Goal: Information Seeking & Learning: Learn about a topic

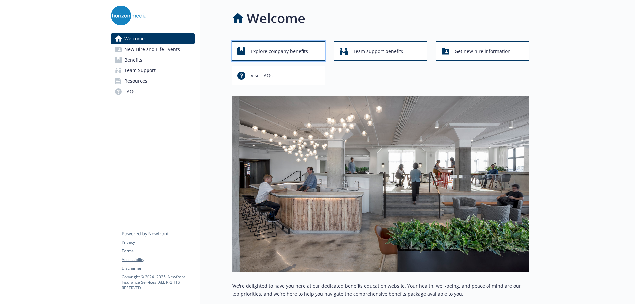
click at [262, 52] on span "Explore company benefits" at bounding box center [279, 51] width 57 height 13
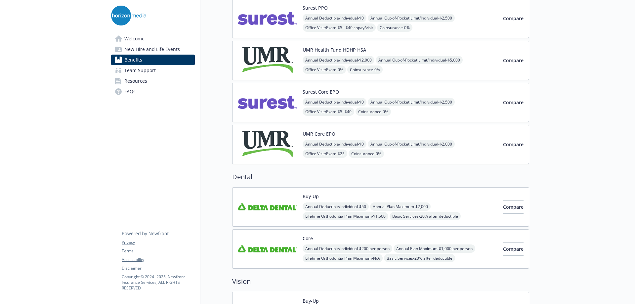
scroll to position [99, 0]
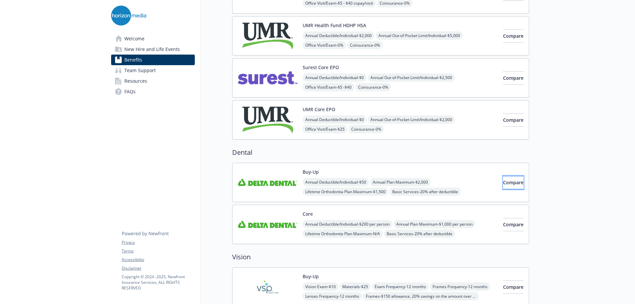
click at [514, 182] on button "Compare" at bounding box center [513, 182] width 21 height 13
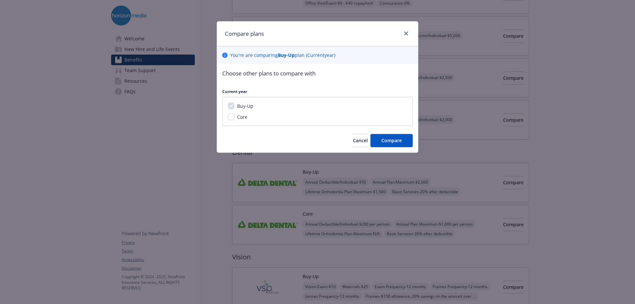
click at [235, 115] on div "Core" at bounding box center [242, 116] width 14 height 7
click at [234, 115] on input "Core" at bounding box center [231, 116] width 7 height 7
checkbox input "true"
click at [377, 138] on button "Compare" at bounding box center [391, 140] width 42 height 13
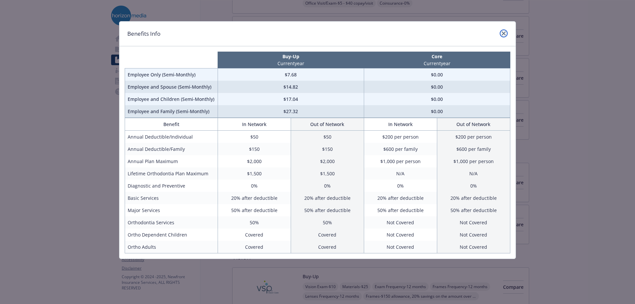
click at [503, 33] on icon "close" at bounding box center [504, 33] width 4 height 4
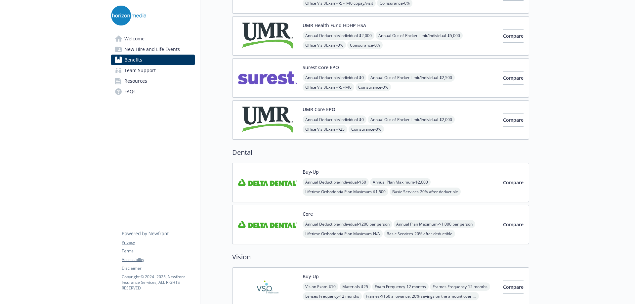
scroll to position [0, 0]
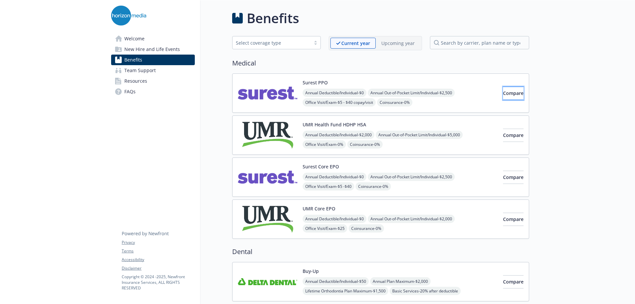
click at [503, 97] on button "Compare" at bounding box center [513, 93] width 21 height 13
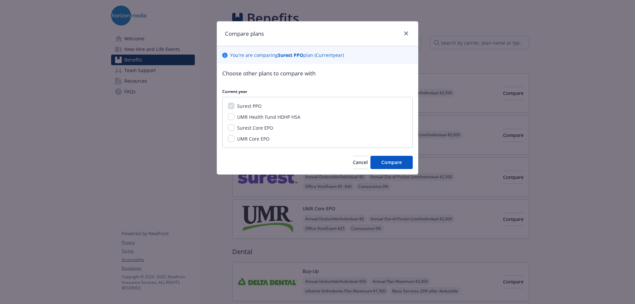
click at [245, 126] on span "Surest Core EPO" at bounding box center [255, 128] width 36 height 6
click at [235, 126] on input "Surest Core EPO" at bounding box center [231, 127] width 7 height 7
checkbox input "true"
click at [378, 159] on button "Compare" at bounding box center [391, 162] width 42 height 13
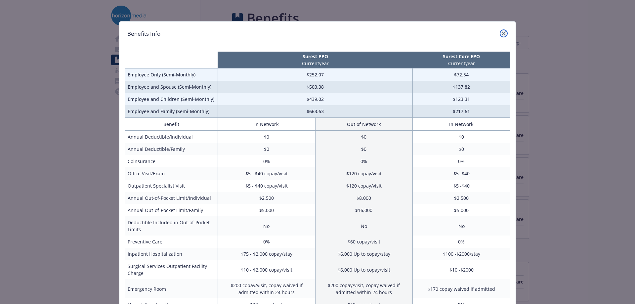
click at [502, 34] on icon "close" at bounding box center [504, 33] width 4 height 4
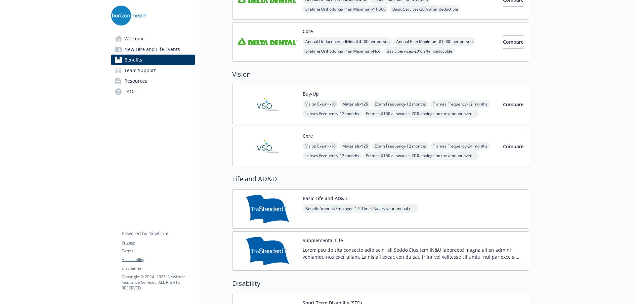
scroll to position [298, 0]
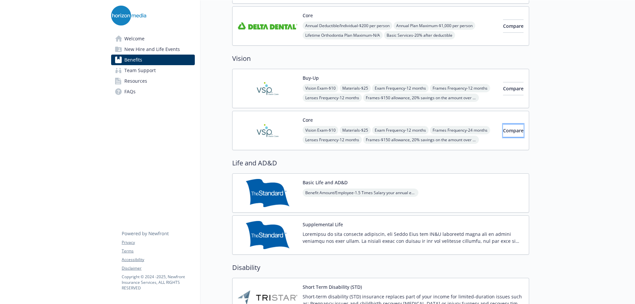
click at [517, 133] on button "Compare" at bounding box center [513, 130] width 21 height 13
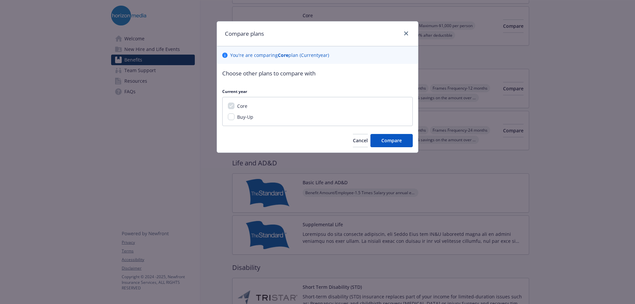
click at [248, 115] on span "Buy-Up" at bounding box center [245, 117] width 16 height 6
click at [235, 115] on input "Buy-Up" at bounding box center [231, 116] width 7 height 7
checkbox input "true"
click at [381, 137] on button "Compare" at bounding box center [391, 140] width 42 height 13
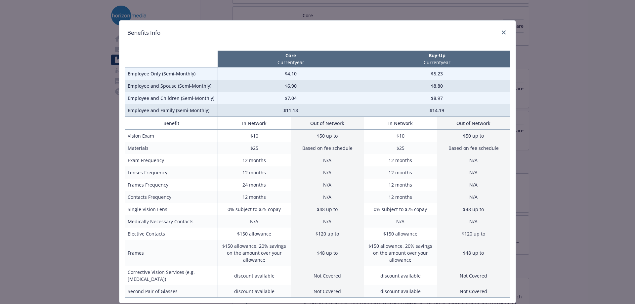
scroll to position [0, 0]
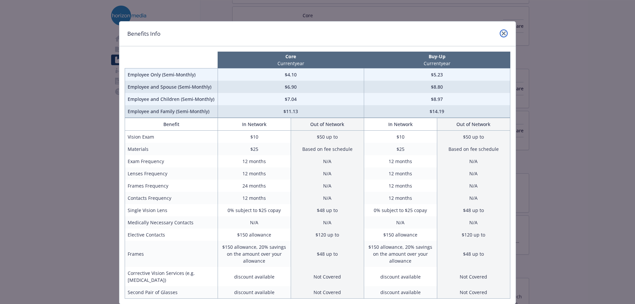
click at [502, 31] on icon "close" at bounding box center [504, 33] width 4 height 4
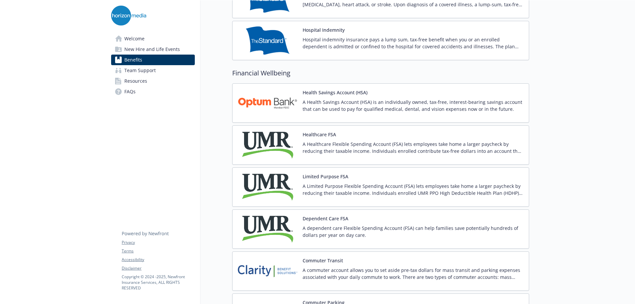
scroll to position [926, 0]
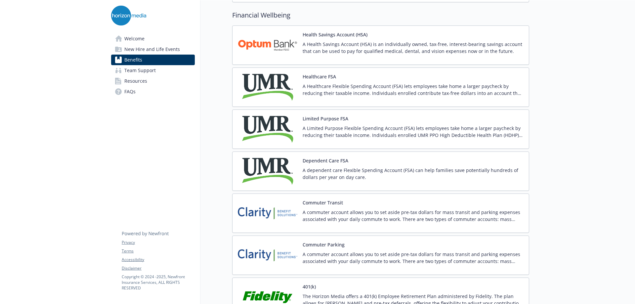
click at [339, 128] on p "A Limited Purpose Flexible Spending Account (FSA) lets employees take home a la…" at bounding box center [413, 132] width 221 height 14
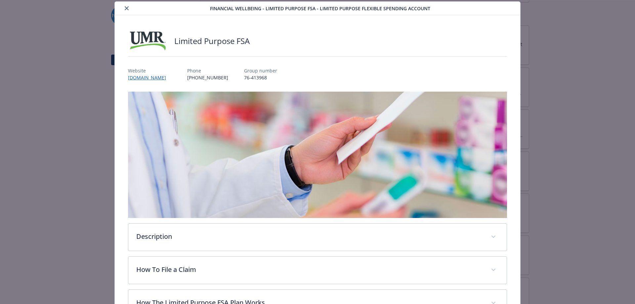
scroll to position [169, 0]
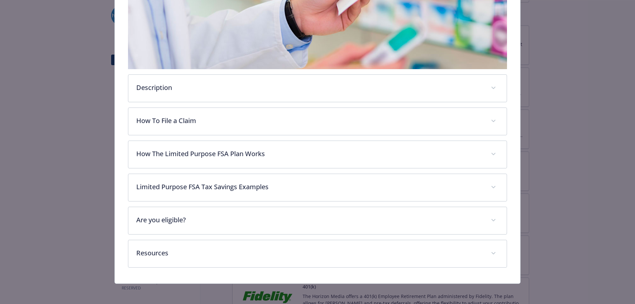
click at [237, 102] on div "Description A Limited Purpose Flexible Spending Account (FSA) lets employees ta…" at bounding box center [317, 105] width 379 height 325
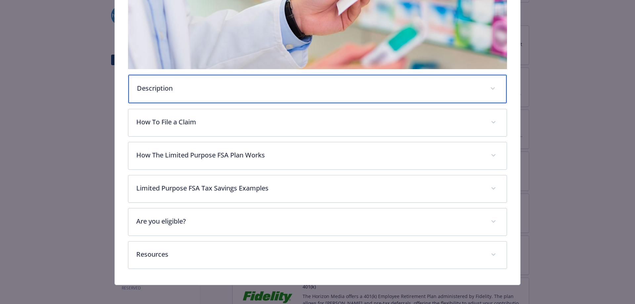
click at [235, 87] on p "Description" at bounding box center [310, 88] width 346 height 10
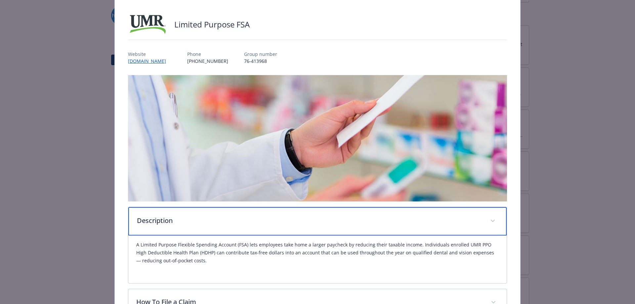
scroll to position [0, 0]
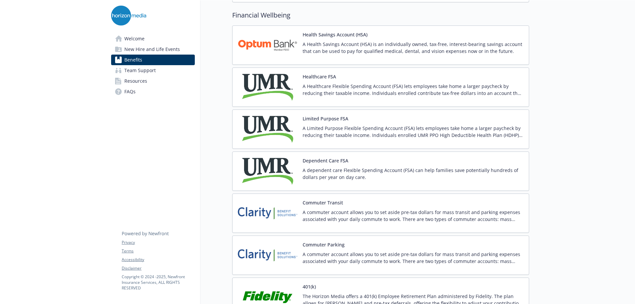
click at [341, 98] on div "A Healthcare Flexible Spending Account (FSA) lets employees take home a larger …" at bounding box center [413, 92] width 221 height 19
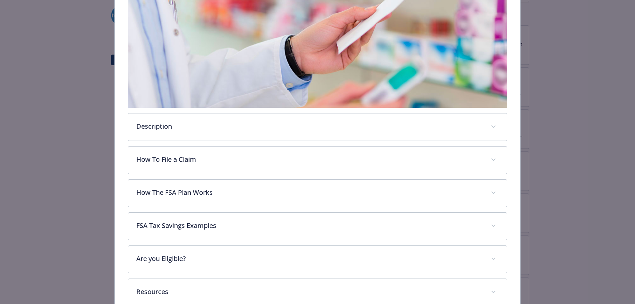
scroll to position [152, 0]
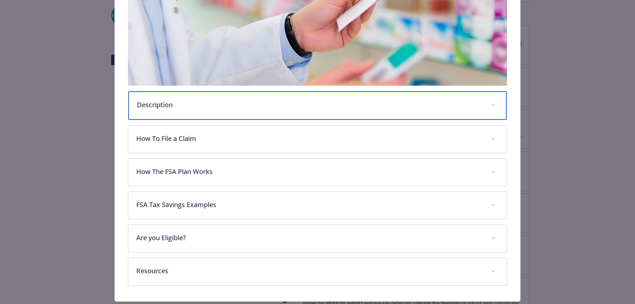
click at [216, 100] on p "Description" at bounding box center [310, 105] width 346 height 10
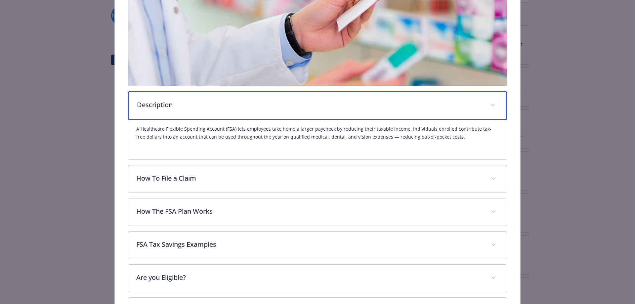
click at [220, 101] on p "Description" at bounding box center [310, 105] width 346 height 10
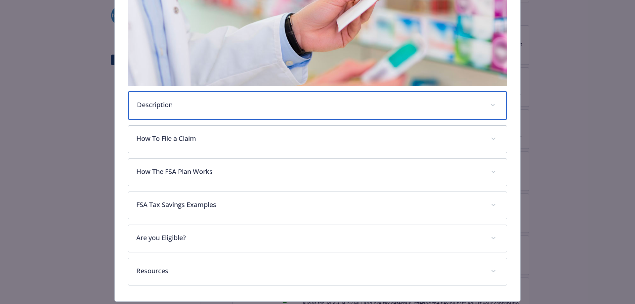
click at [220, 102] on p "Description" at bounding box center [310, 105] width 346 height 10
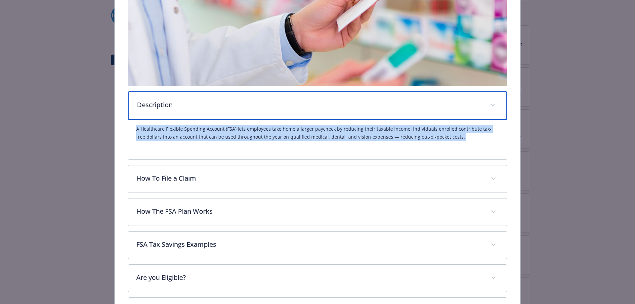
click at [220, 102] on p "Description" at bounding box center [310, 105] width 346 height 10
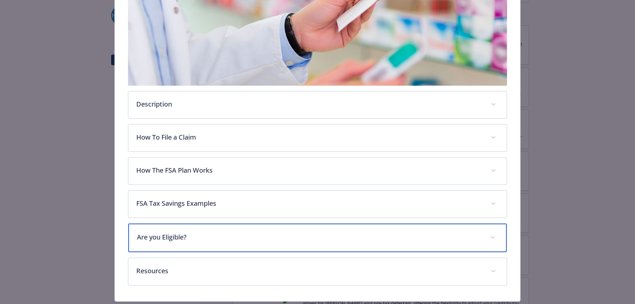
click at [178, 247] on div "Are you Eligible?" at bounding box center [317, 238] width 379 height 28
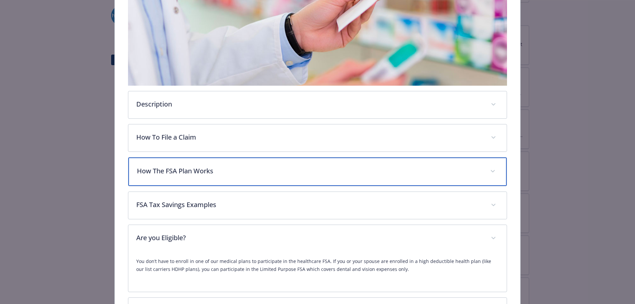
click at [185, 167] on p "How The FSA Plan Works" at bounding box center [310, 171] width 346 height 10
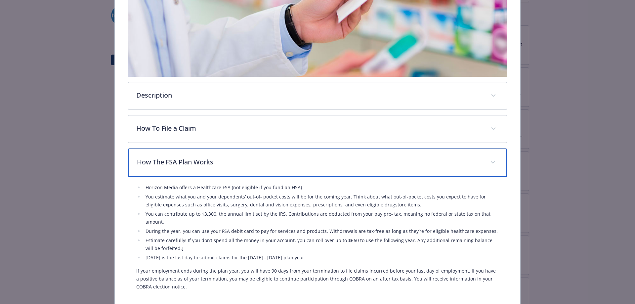
scroll to position [0, 0]
